Goal: Information Seeking & Learning: Learn about a topic

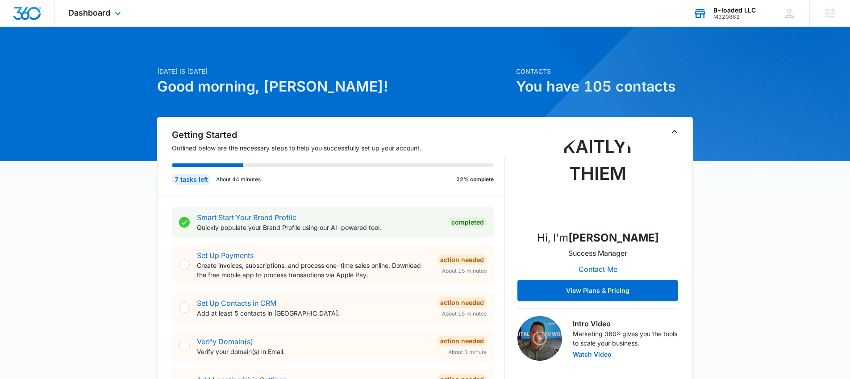
click at [716, 10] on div "B-loaded LLC" at bounding box center [734, 10] width 42 height 7
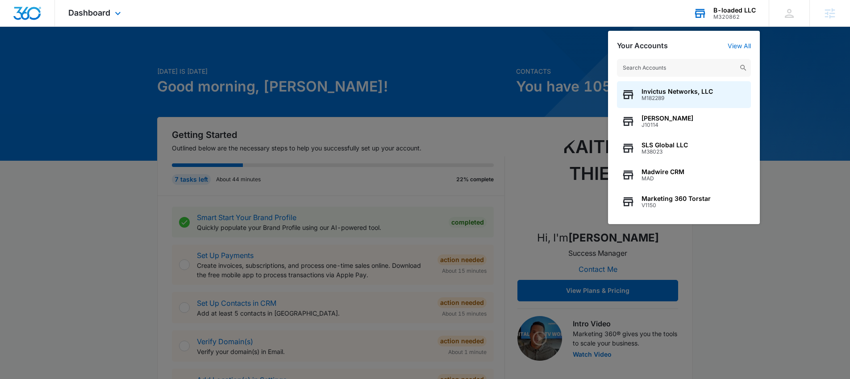
click at [675, 68] on input "text" at bounding box center [684, 68] width 134 height 18
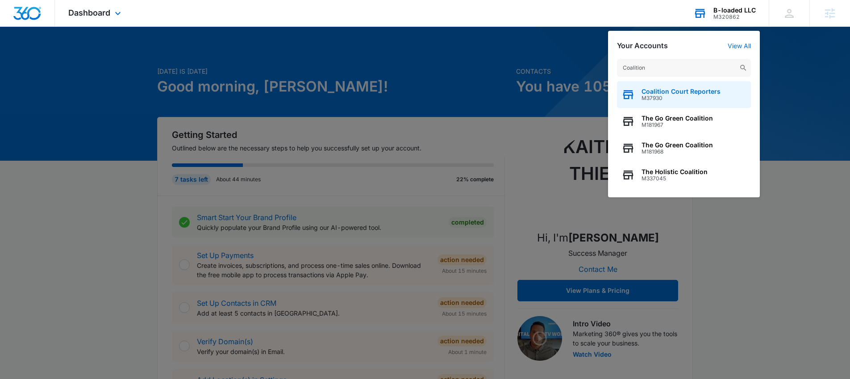
type input "Coalition"
click at [673, 89] on span "Coalition Court Reporters" at bounding box center [681, 91] width 79 height 7
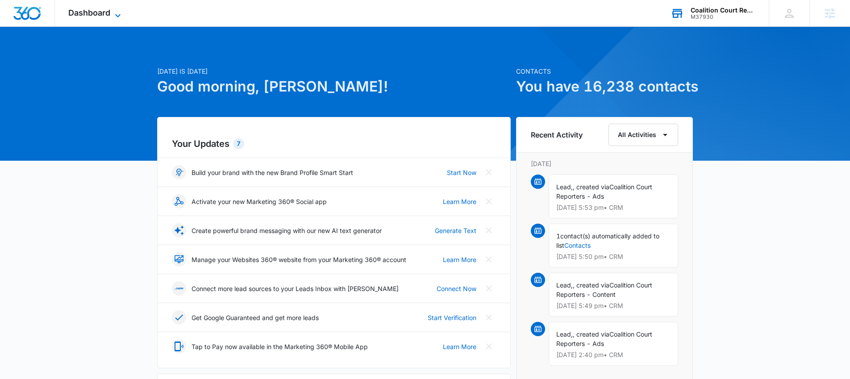
click at [101, 14] on span "Dashboard" at bounding box center [89, 12] width 42 height 9
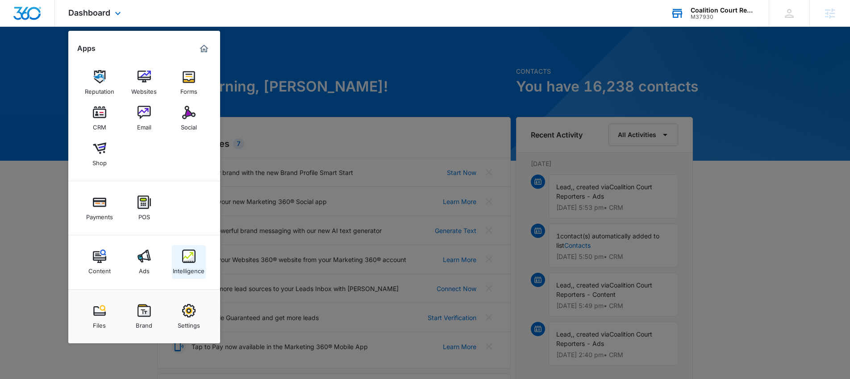
click at [188, 262] on img at bounding box center [188, 256] width 13 height 13
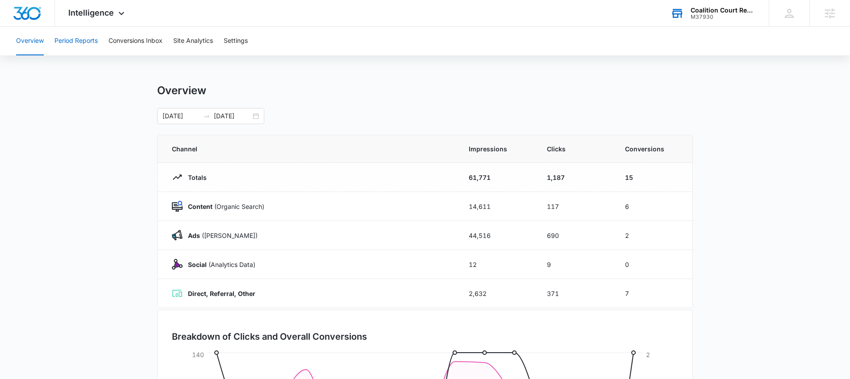
click at [72, 42] on button "Period Reports" at bounding box center [75, 41] width 43 height 29
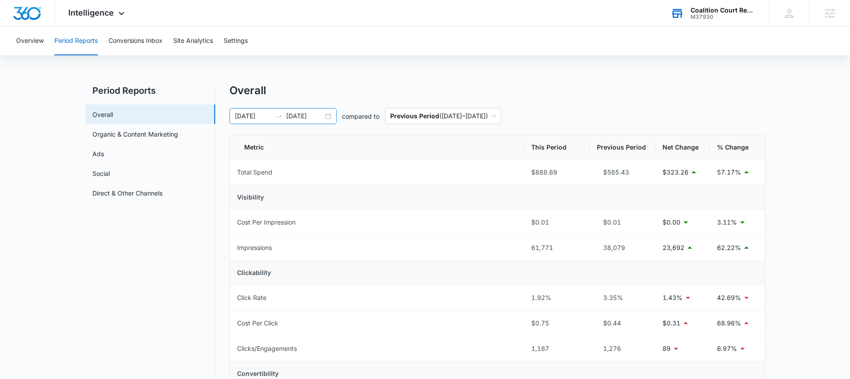
click at [251, 112] on input "08/11/2025" at bounding box center [253, 116] width 37 height 10
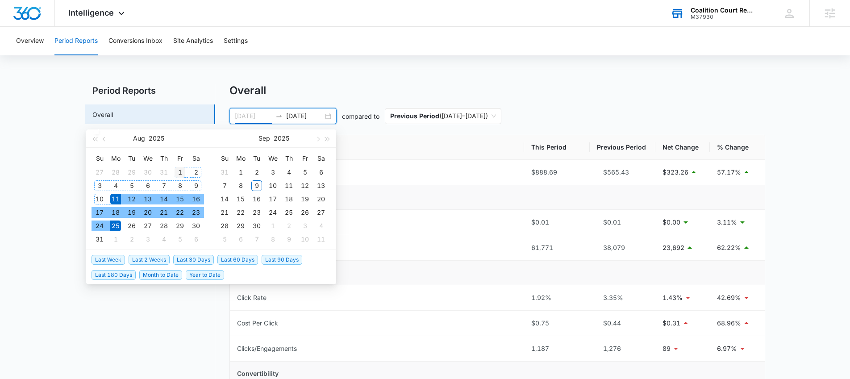
type input "08/01/2025"
click at [177, 171] on div "1" at bounding box center [180, 172] width 11 height 11
type input "08/31/2025"
click at [104, 238] on div "31" at bounding box center [99, 239] width 11 height 11
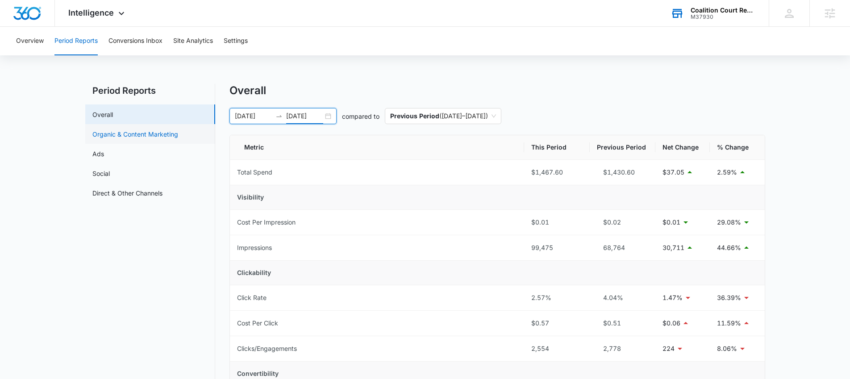
click at [110, 132] on link "Organic & Content Marketing" at bounding box center [135, 133] width 86 height 9
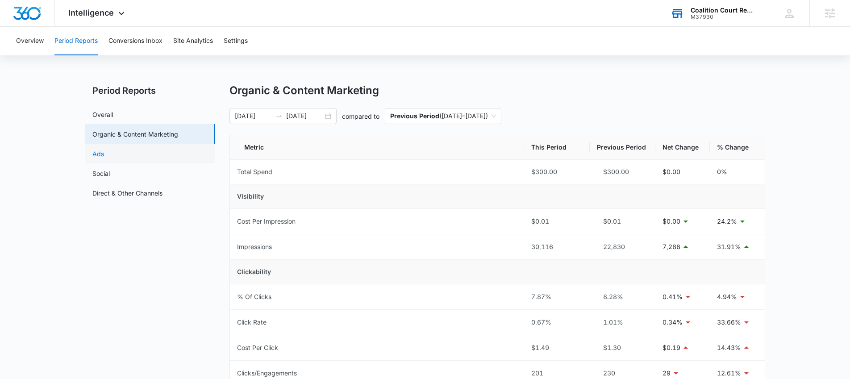
click at [104, 149] on link "Ads" at bounding box center [98, 153] width 12 height 9
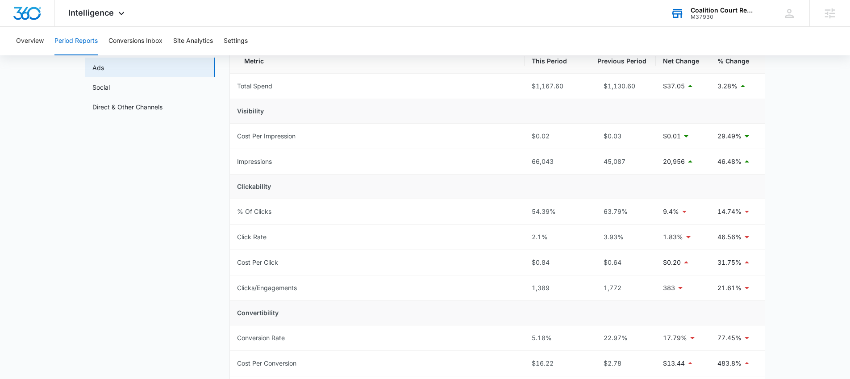
scroll to position [88, 0]
click at [110, 87] on link "Social" at bounding box center [100, 85] width 17 height 9
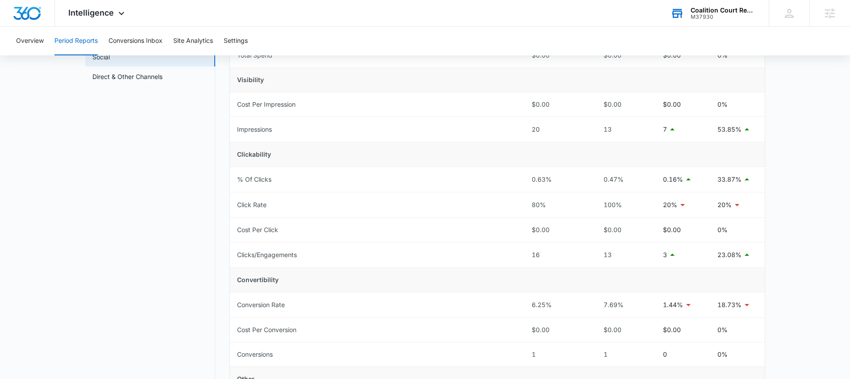
scroll to position [117, 0]
click at [116, 76] on link "Direct & Other Channels" at bounding box center [127, 75] width 70 height 9
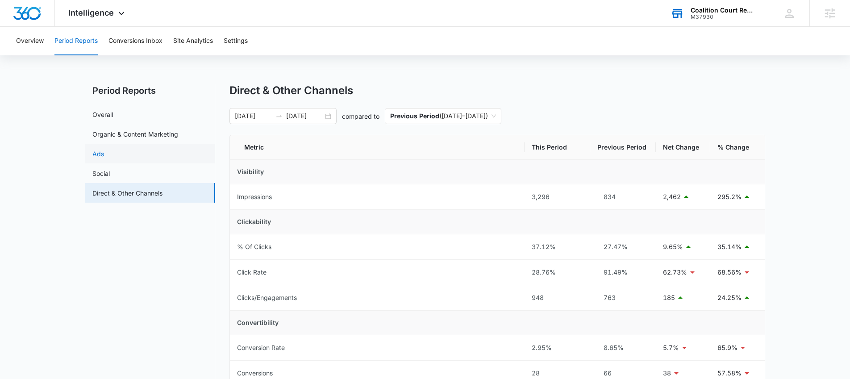
click at [104, 149] on link "Ads" at bounding box center [98, 153] width 12 height 9
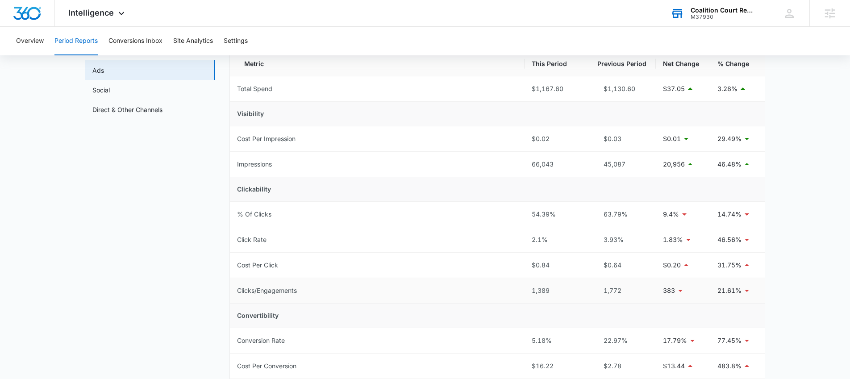
scroll to position [83, 0]
click at [724, 14] on div "M37930" at bounding box center [723, 17] width 65 height 6
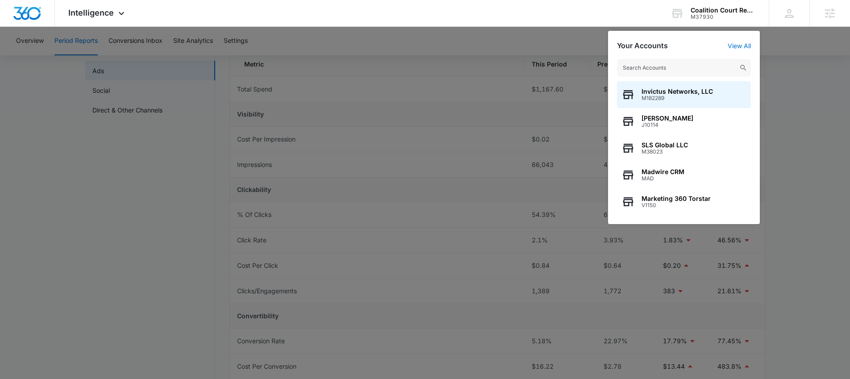
click at [104, 113] on div at bounding box center [425, 189] width 850 height 379
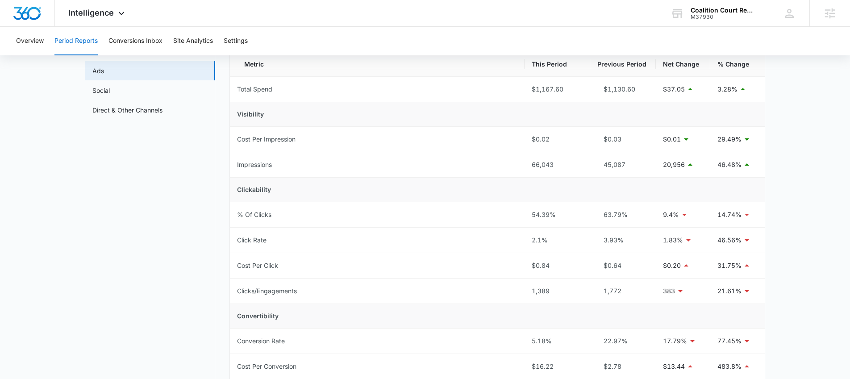
scroll to position [43, 0]
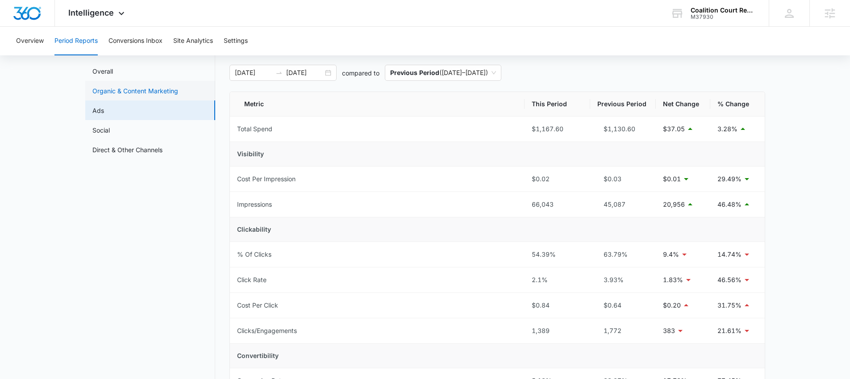
click at [133, 92] on link "Organic & Content Marketing" at bounding box center [135, 90] width 86 height 9
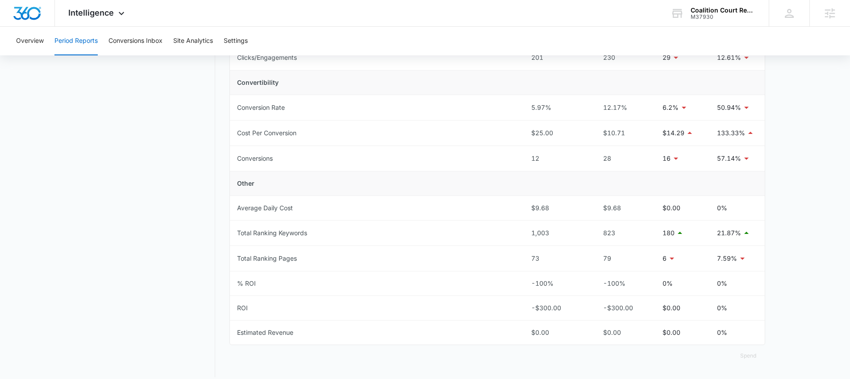
scroll to position [319, 0]
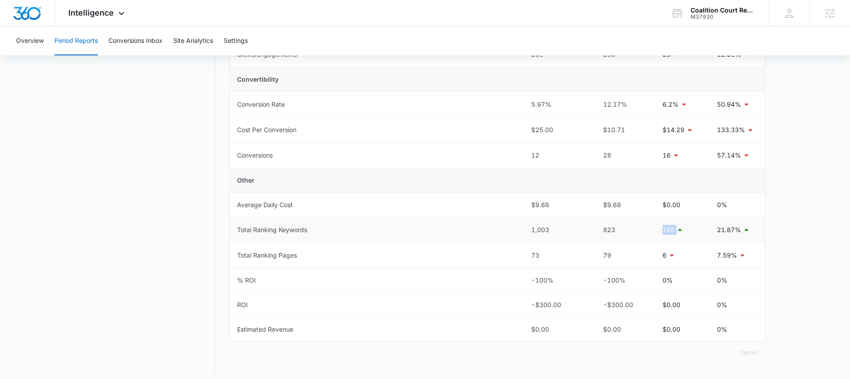
drag, startPoint x: 659, startPoint y: 231, endPoint x: 685, endPoint y: 230, distance: 25.9
click at [686, 231] on td "180" at bounding box center [682, 229] width 54 height 25
click at [86, 11] on span "Intelligence" at bounding box center [91, 12] width 46 height 9
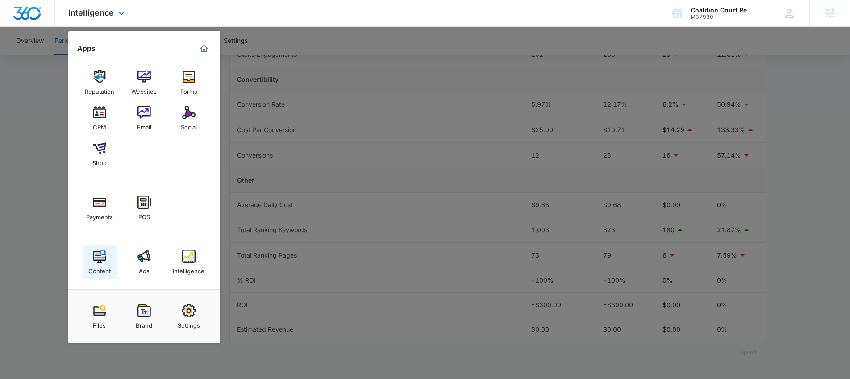
click at [90, 256] on link "Content" at bounding box center [100, 262] width 34 height 34
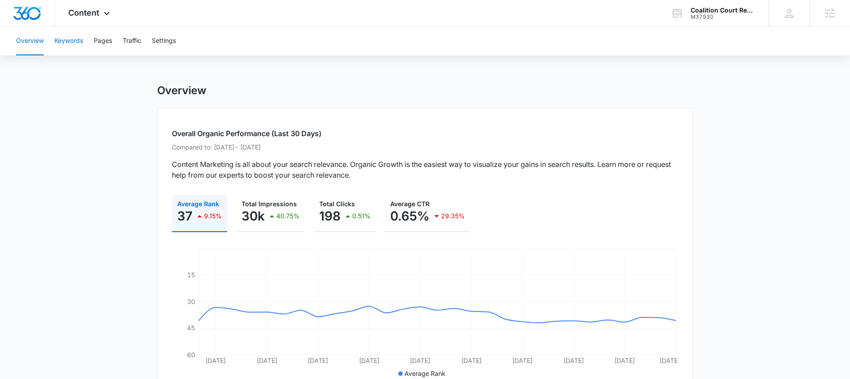
click at [74, 45] on button "Keywords" at bounding box center [68, 41] width 29 height 29
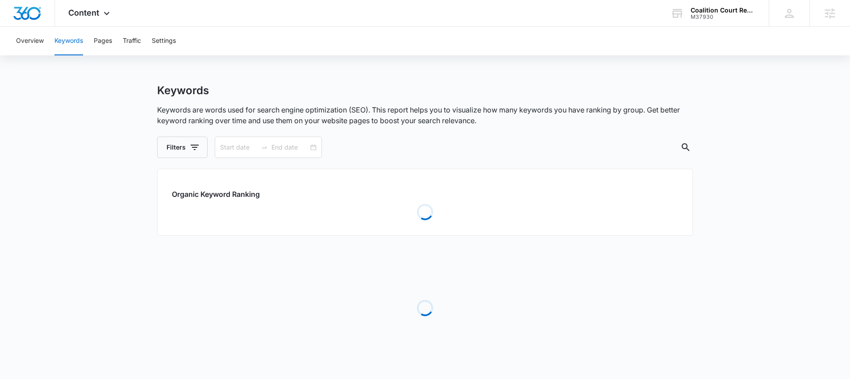
type input "08/01/2025"
type input "08/31/2025"
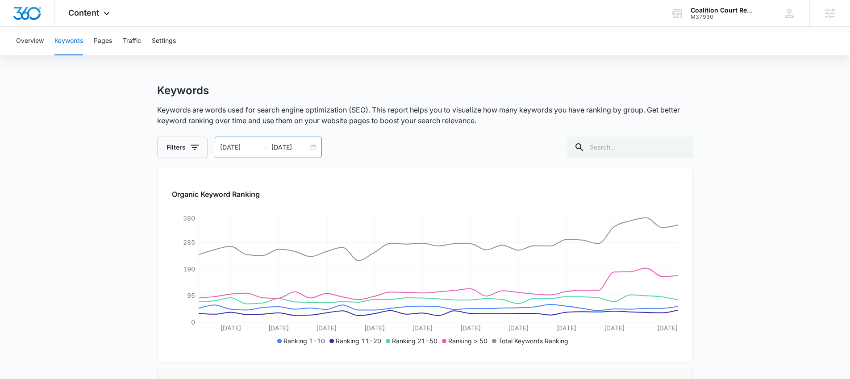
click at [316, 152] on div "08/01/2025 08/31/2025" at bounding box center [268, 147] width 107 height 21
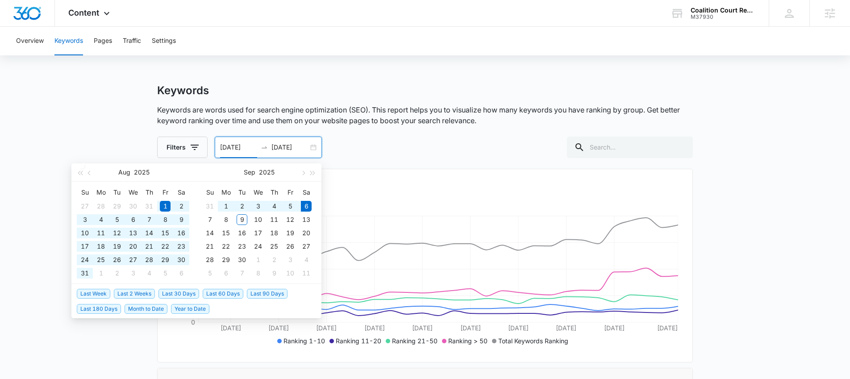
click at [195, 306] on span "Year to Date" at bounding box center [190, 309] width 38 height 10
type input "01/01/2025"
type input "09/06/2025"
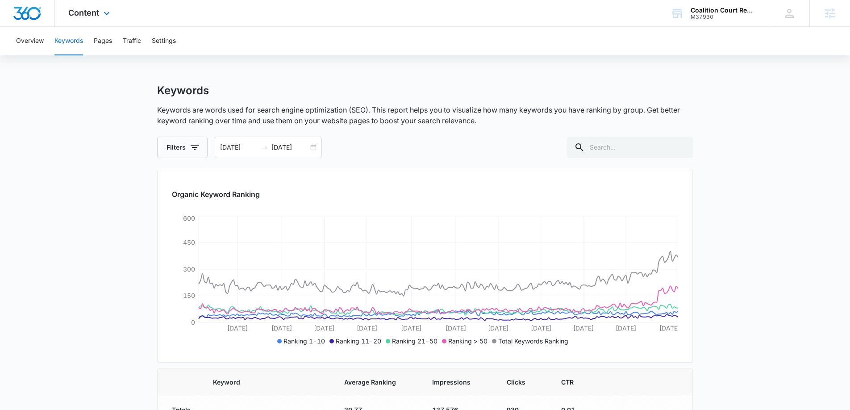
click at [89, 4] on div "Content Apps Reputation Websites Forms CRM Email Social Shop Payments POS Conte…" at bounding box center [90, 13] width 71 height 26
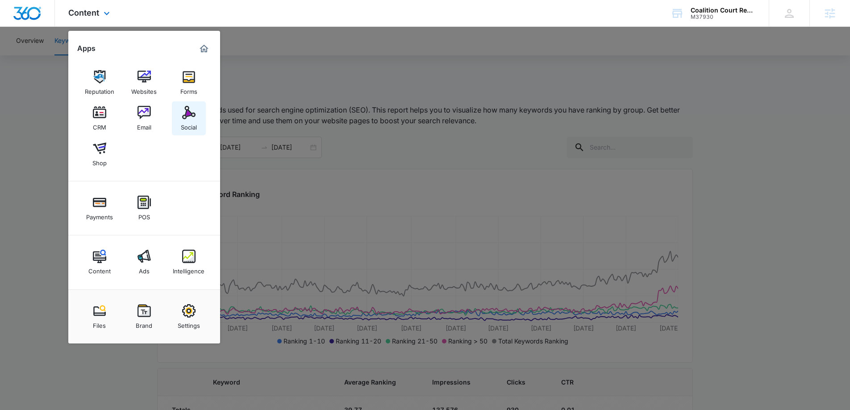
click at [182, 114] on img at bounding box center [188, 112] width 13 height 13
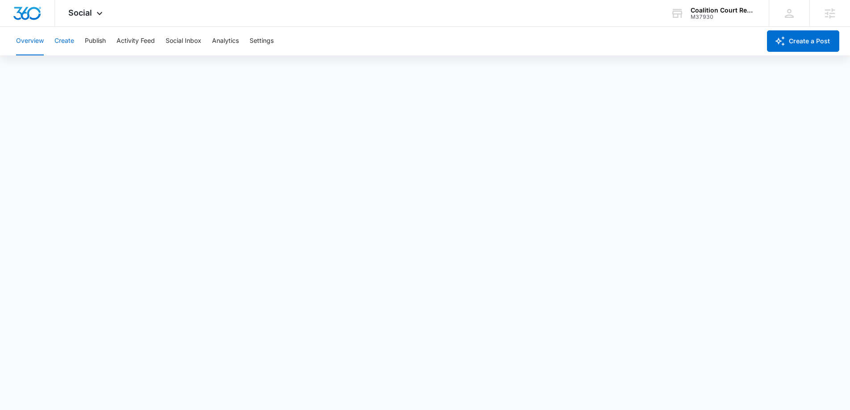
click at [67, 41] on button "Create" at bounding box center [64, 41] width 20 height 29
click at [95, 41] on button "Publish" at bounding box center [95, 41] width 21 height 29
click at [65, 38] on button "Create" at bounding box center [64, 41] width 20 height 29
click at [90, 73] on button "Approvals" at bounding box center [87, 68] width 30 height 25
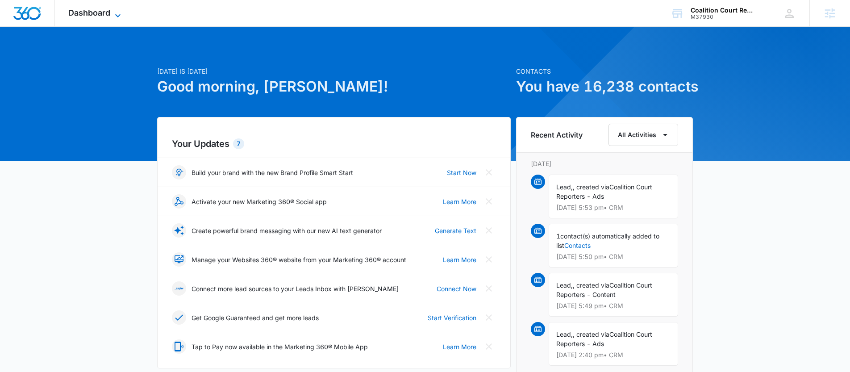
click at [108, 13] on span "Dashboard" at bounding box center [89, 12] width 42 height 9
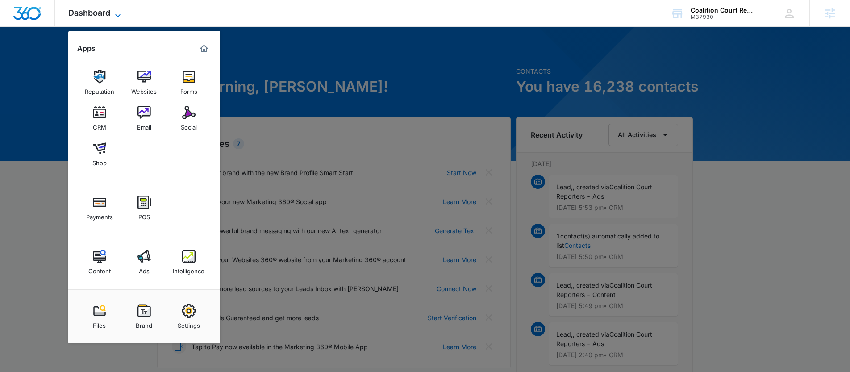
click at [108, 13] on span "Dashboard" at bounding box center [89, 12] width 42 height 9
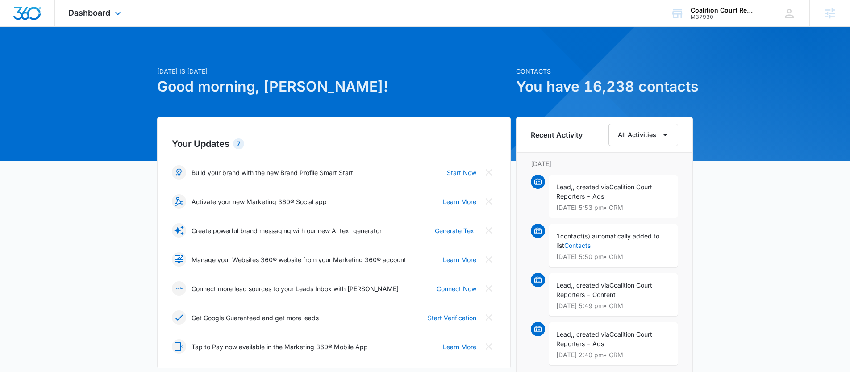
drag, startPoint x: 97, startPoint y: 16, endPoint x: 106, endPoint y: 33, distance: 19.4
click at [97, 16] on span "Dashboard" at bounding box center [89, 12] width 42 height 9
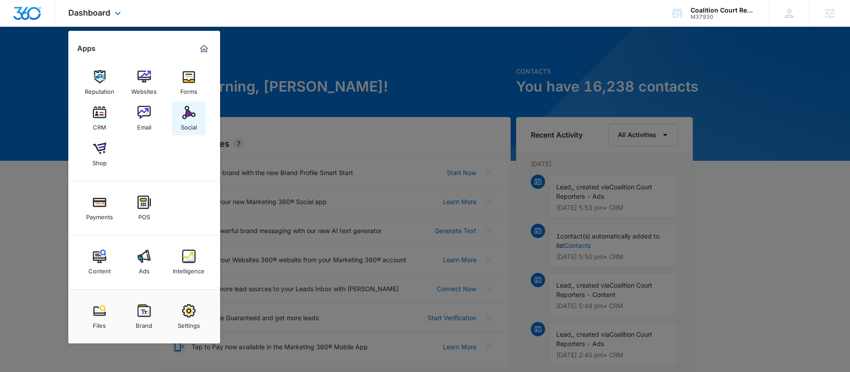
click at [199, 123] on link "Social" at bounding box center [189, 118] width 34 height 34
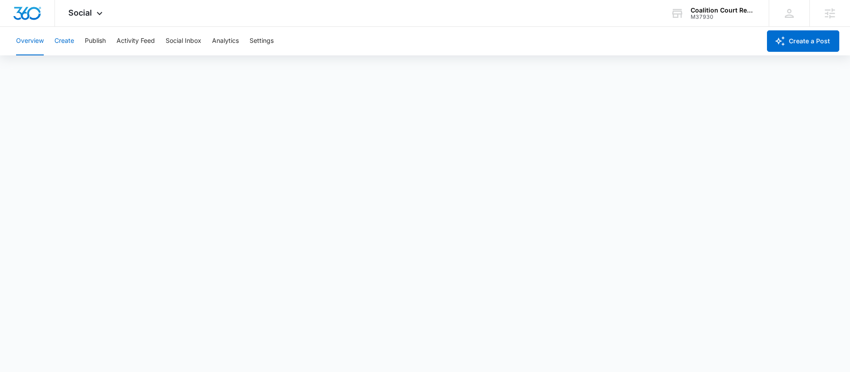
click at [67, 41] on button "Create" at bounding box center [64, 41] width 20 height 29
click at [88, 67] on button "Approvals" at bounding box center [87, 68] width 30 height 25
